Goal: Task Accomplishment & Management: Manage account settings

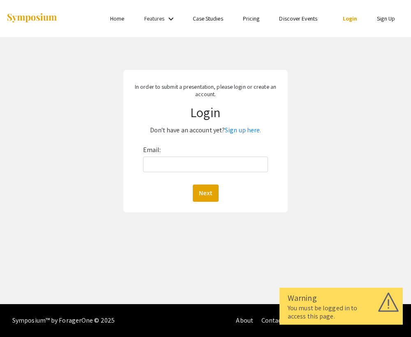
click at [172, 177] on div "Email: Next" at bounding box center [205, 172] width 125 height 58
click at [168, 161] on input "Email:" at bounding box center [205, 165] width 125 height 16
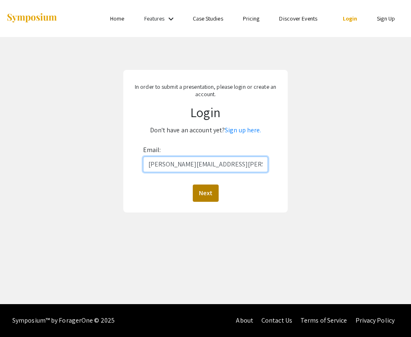
type input "[PERSON_NAME][EMAIL_ADDRESS][PERSON_NAME][DOMAIN_NAME]"
click at [202, 196] on button "Next" at bounding box center [206, 192] width 26 height 17
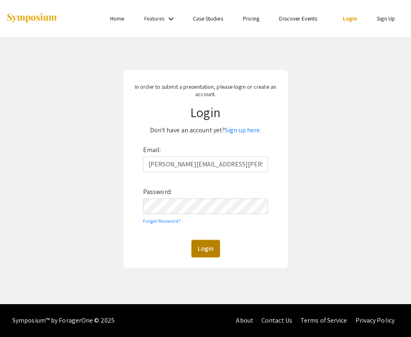
click at [211, 251] on button "Login" at bounding box center [205, 248] width 28 height 17
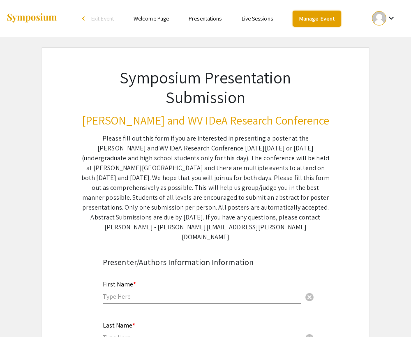
click at [320, 23] on link "Manage Event" at bounding box center [317, 19] width 48 height 16
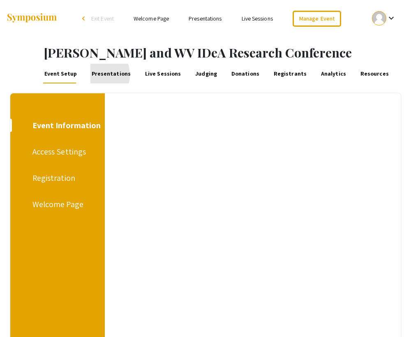
click at [93, 75] on link "Presentations" at bounding box center [110, 74] width 41 height 20
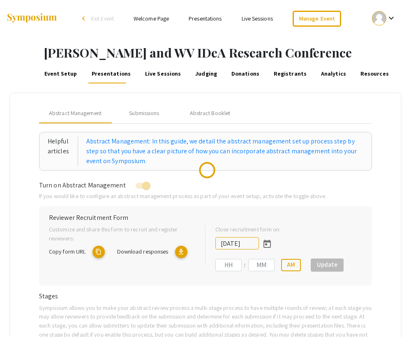
type input "[DATE]"
type input "09"
type input "50"
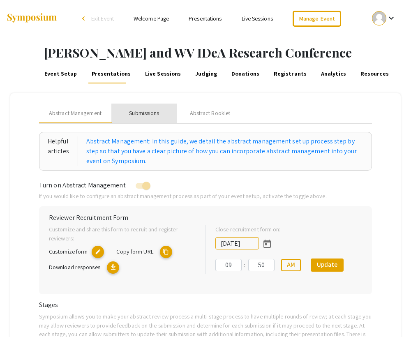
click at [141, 109] on div "Submissions" at bounding box center [144, 113] width 30 height 9
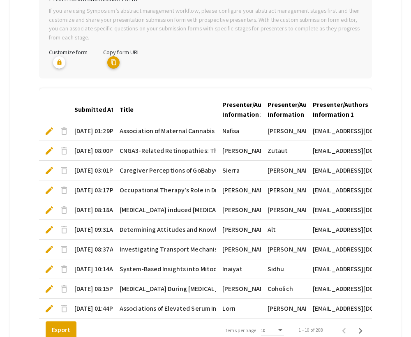
scroll to position [270, 0]
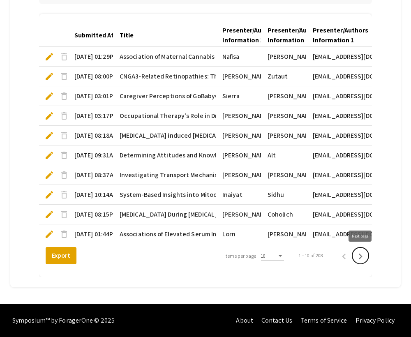
click at [362, 255] on icon "Next page" at bounding box center [361, 257] width 12 height 12
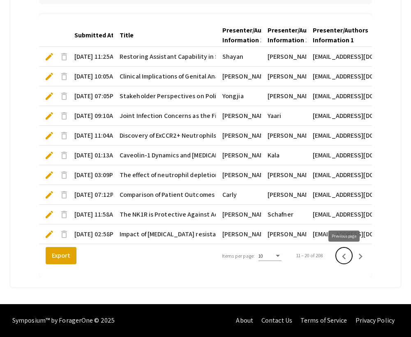
click at [345, 256] on icon "Previous page" at bounding box center [344, 257] width 12 height 12
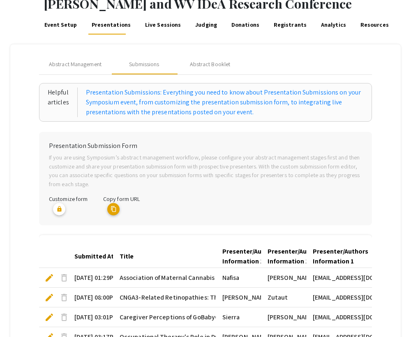
scroll to position [49, 0]
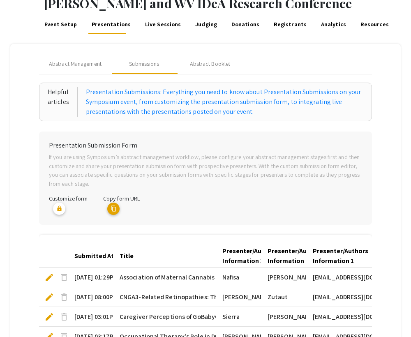
click at [279, 25] on link "Registrants" at bounding box center [289, 24] width 35 height 20
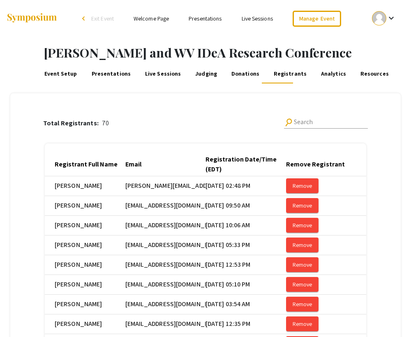
click at [204, 71] on link "Judging" at bounding box center [206, 74] width 24 height 20
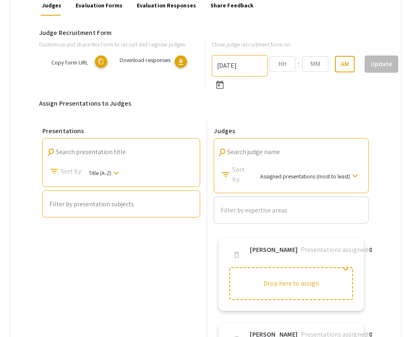
type input "[DATE]"
type input "11"
type input "59"
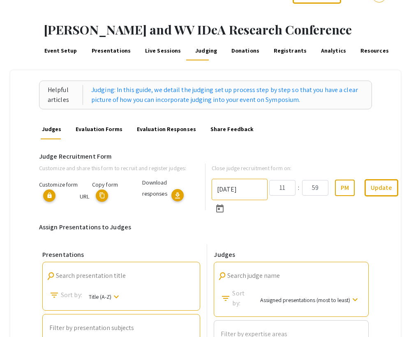
scroll to position [22, 0]
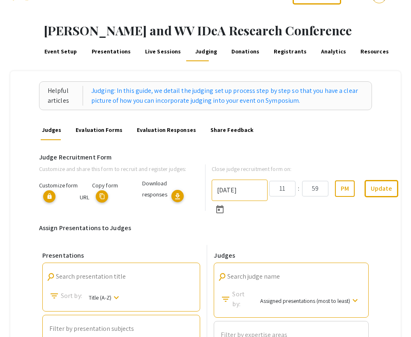
click at [106, 53] on link "Presentations" at bounding box center [110, 51] width 41 height 20
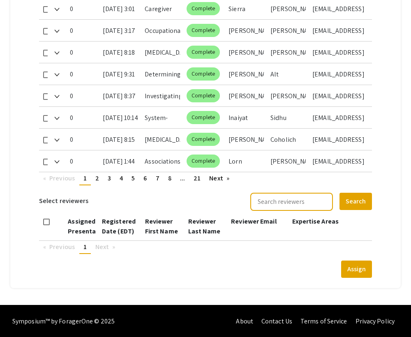
scroll to position [550, 0]
click at [195, 178] on span "21" at bounding box center [197, 178] width 7 height 9
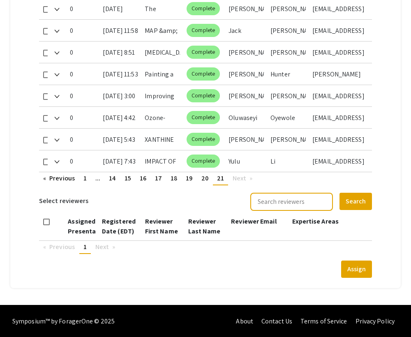
click at [220, 180] on span "21" at bounding box center [220, 178] width 7 height 9
click at [217, 180] on span "21" at bounding box center [220, 178] width 7 height 9
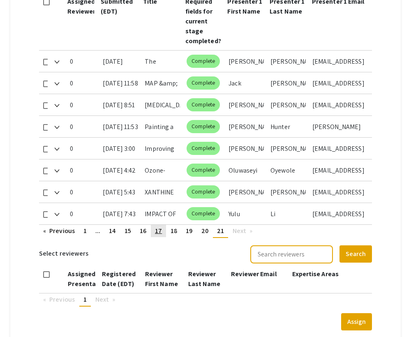
scroll to position [458, 0]
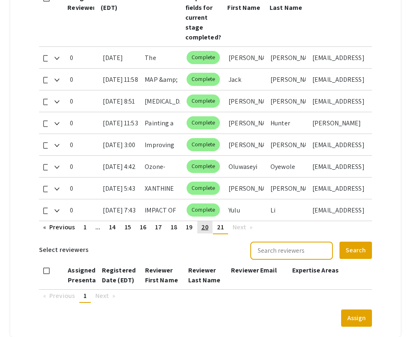
click at [201, 226] on span "20" at bounding box center [204, 227] width 7 height 9
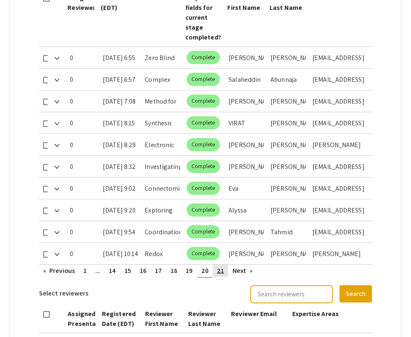
click at [218, 269] on span "21" at bounding box center [220, 270] width 7 height 9
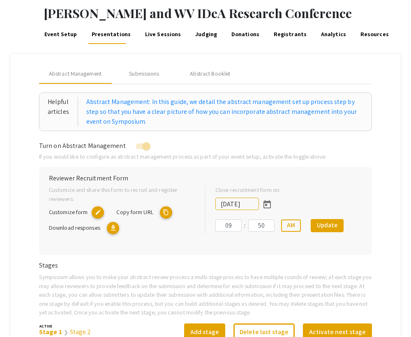
scroll to position [0, 0]
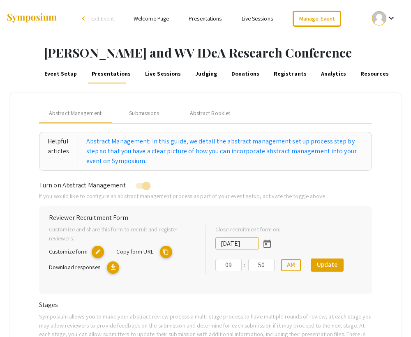
click at [198, 75] on link "Judging" at bounding box center [206, 74] width 24 height 20
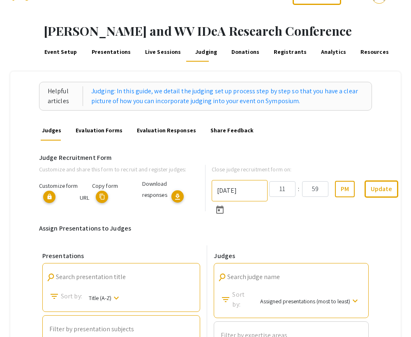
scroll to position [21, 0]
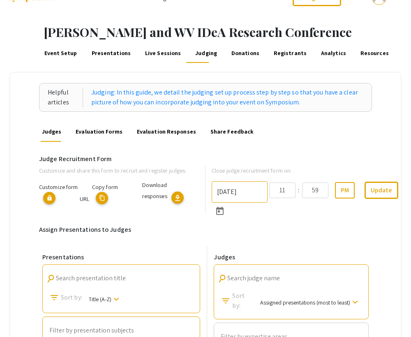
click at [241, 51] on link "Donations" at bounding box center [245, 53] width 30 height 20
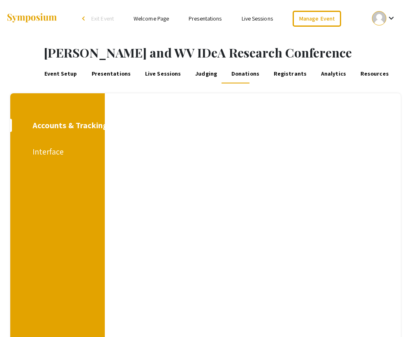
click at [274, 74] on link "Registrants" at bounding box center [289, 74] width 35 height 20
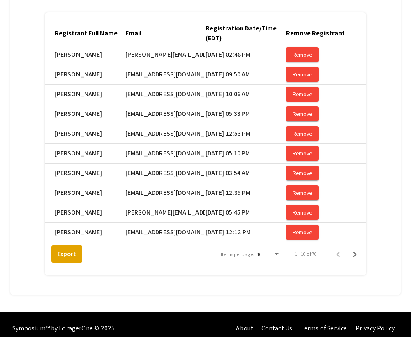
scroll to position [131, 0]
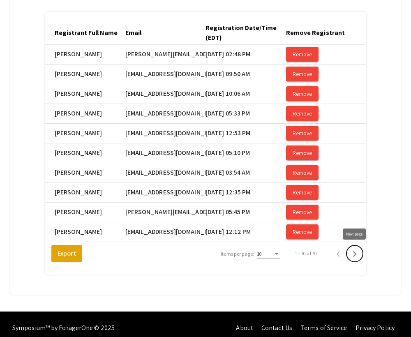
click at [357, 254] on icon "Next page" at bounding box center [355, 254] width 12 height 12
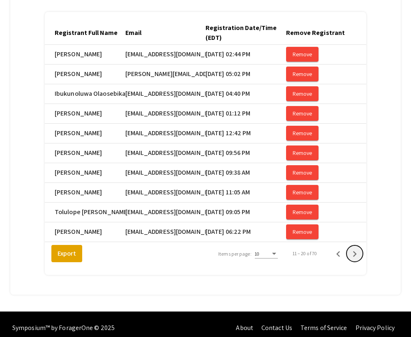
click at [357, 254] on icon "Next page" at bounding box center [355, 254] width 12 height 12
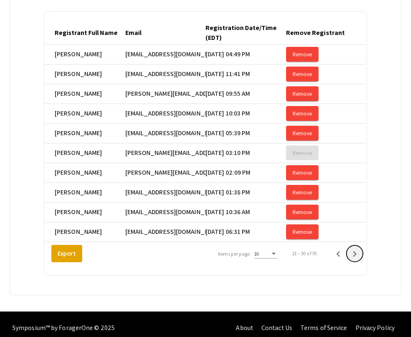
click at [357, 254] on icon "Next page" at bounding box center [355, 254] width 12 height 12
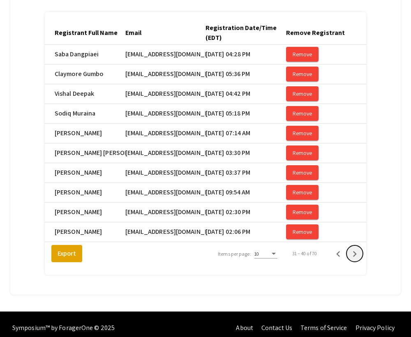
click at [357, 253] on icon "Next page" at bounding box center [355, 254] width 12 height 12
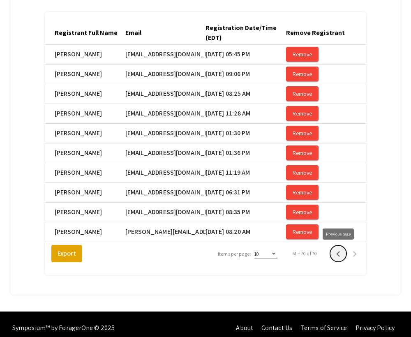
click at [335, 255] on icon "Previous page" at bounding box center [338, 254] width 12 height 12
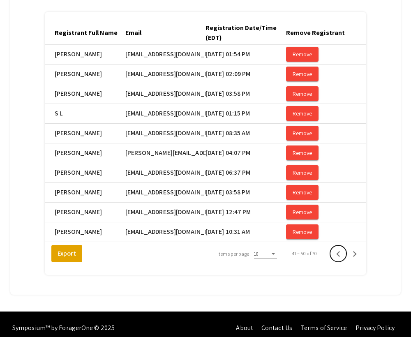
click at [335, 255] on icon "Previous page" at bounding box center [338, 254] width 12 height 12
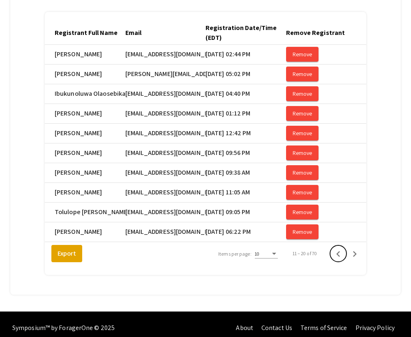
click at [335, 255] on icon "Previous page" at bounding box center [338, 254] width 12 height 12
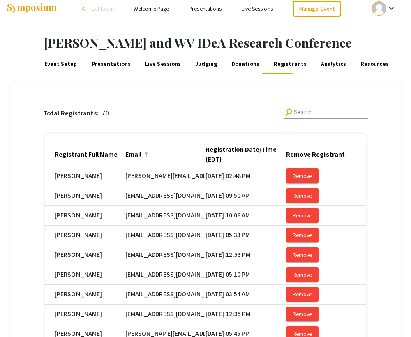
scroll to position [0, 0]
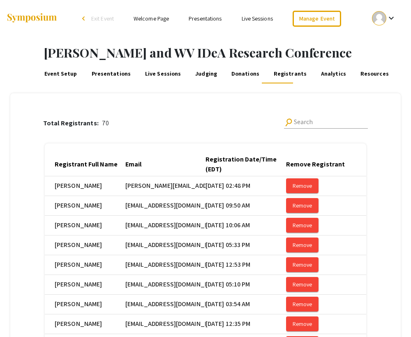
click at [90, 184] on mat-cell "[PERSON_NAME]" at bounding box center [85, 186] width 81 height 20
click at [84, 186] on mat-cell "[PERSON_NAME]" at bounding box center [85, 186] width 81 height 20
click at [359, 72] on link "Resources" at bounding box center [374, 74] width 30 height 20
click at [320, 78] on link "Analytics" at bounding box center [333, 74] width 27 height 20
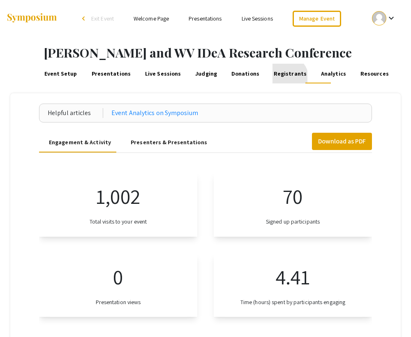
click at [277, 76] on link "Registrants" at bounding box center [289, 74] width 35 height 20
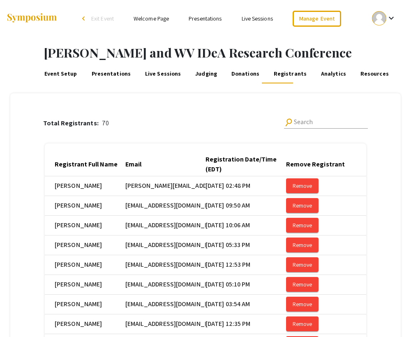
click at [202, 75] on link "Judging" at bounding box center [206, 74] width 24 height 20
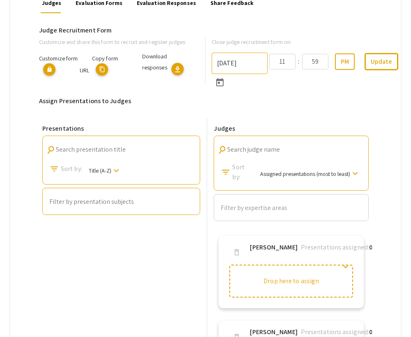
scroll to position [155, 0]
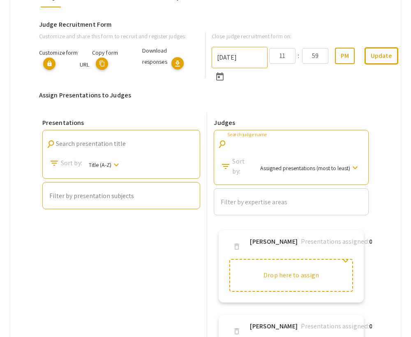
click at [244, 144] on input "Search judge name" at bounding box center [264, 143] width 74 height 7
click at [258, 88] on div "[DATE]" at bounding box center [234, 69] width 58 height 44
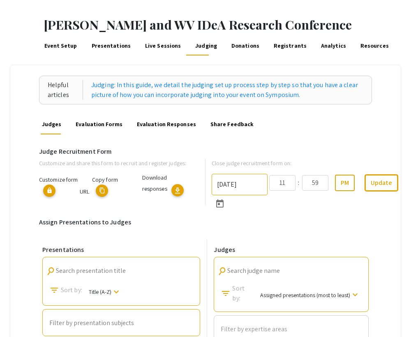
scroll to position [19, 0]
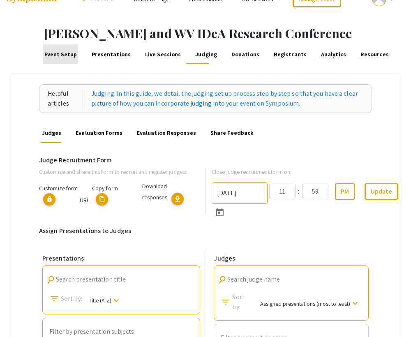
click at [69, 56] on link "Event Setup" at bounding box center [60, 54] width 35 height 20
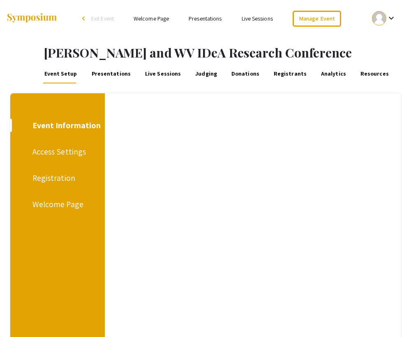
click at [56, 173] on div "Registration" at bounding box center [55, 178] width 46 height 12
click at [100, 74] on link "Presentations" at bounding box center [110, 74] width 41 height 20
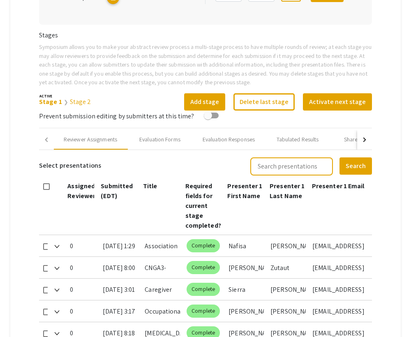
scroll to position [274, 0]
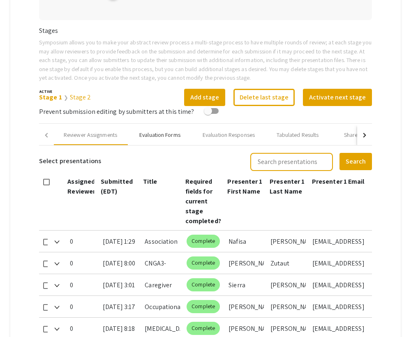
click at [178, 136] on div "Evaluation Forms" at bounding box center [159, 135] width 41 height 9
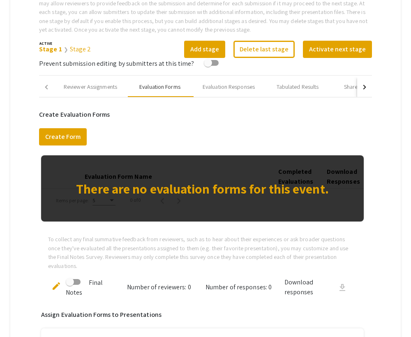
scroll to position [303, 0]
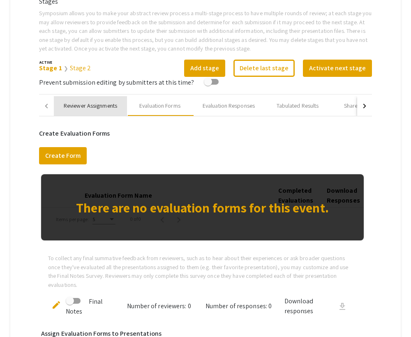
click at [88, 107] on div "Reviewer Assignments" at bounding box center [90, 105] width 53 height 9
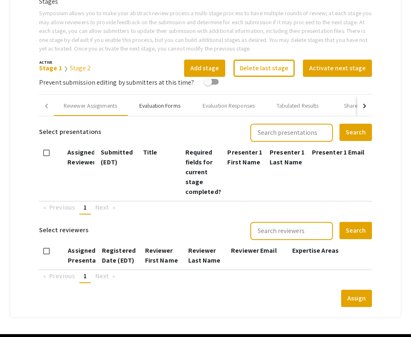
click at [164, 108] on div "Evaluation Forms" at bounding box center [159, 105] width 41 height 9
